Goal: Task Accomplishment & Management: Manage account settings

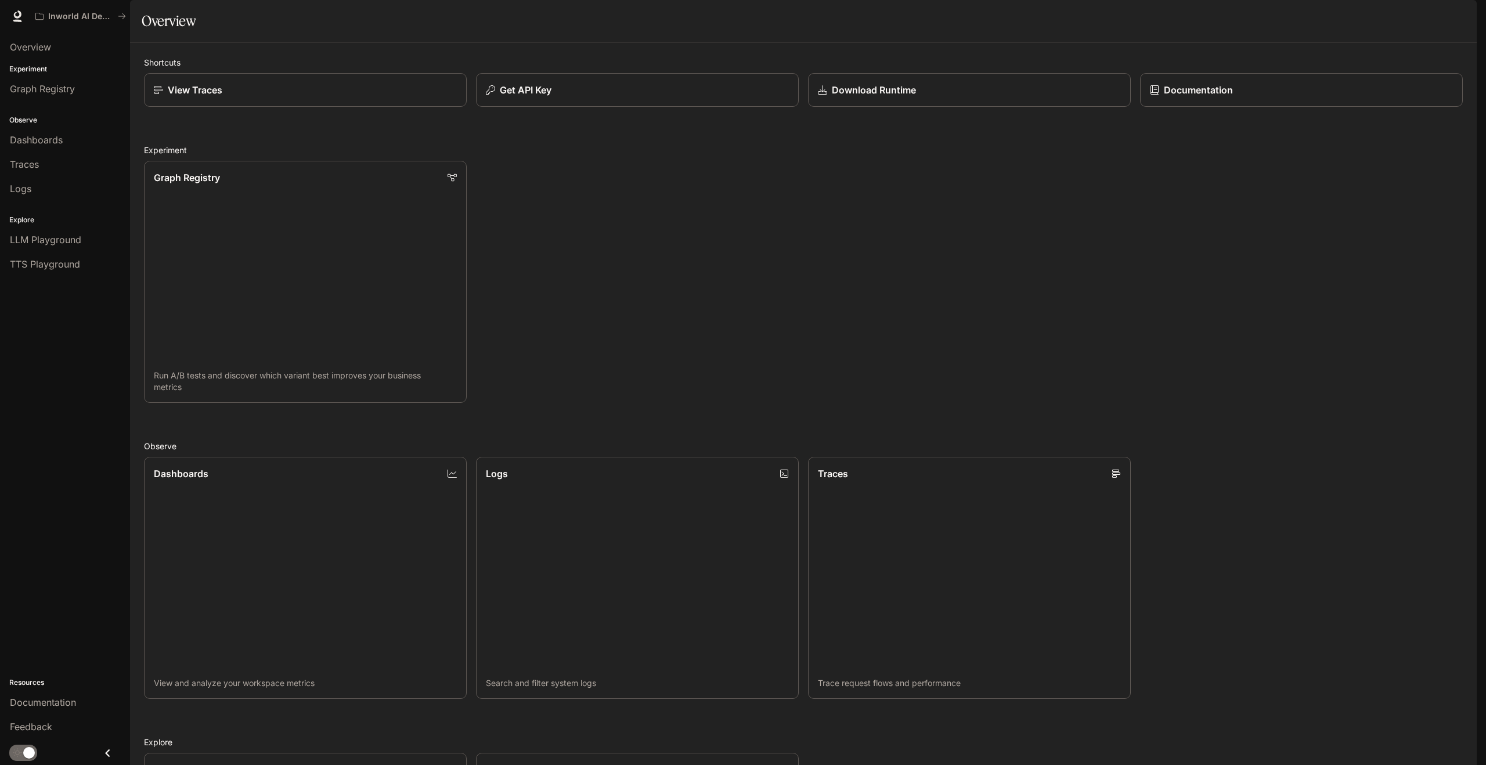
click at [1468, 19] on button "button" at bounding box center [1460, 16] width 23 height 23
click at [1334, 84] on span "Billing" at bounding box center [1388, 86] width 150 height 12
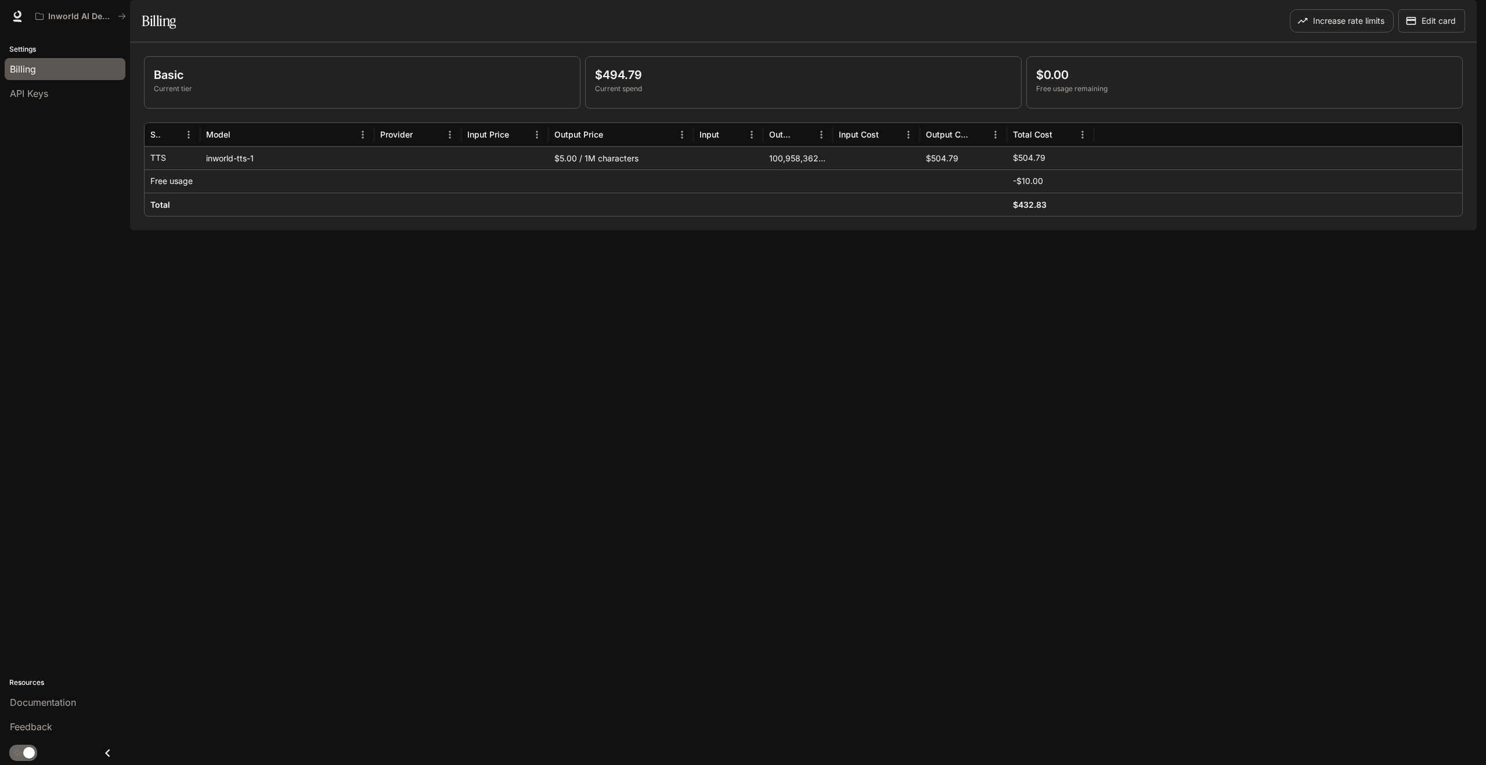
click at [916, 231] on div "Basic Current tier $494.79 Current spend $0.00 Free usage remaining Service Mod…" at bounding box center [803, 136] width 1347 height 188
click at [42, 87] on span "API Keys" at bounding box center [29, 94] width 38 height 14
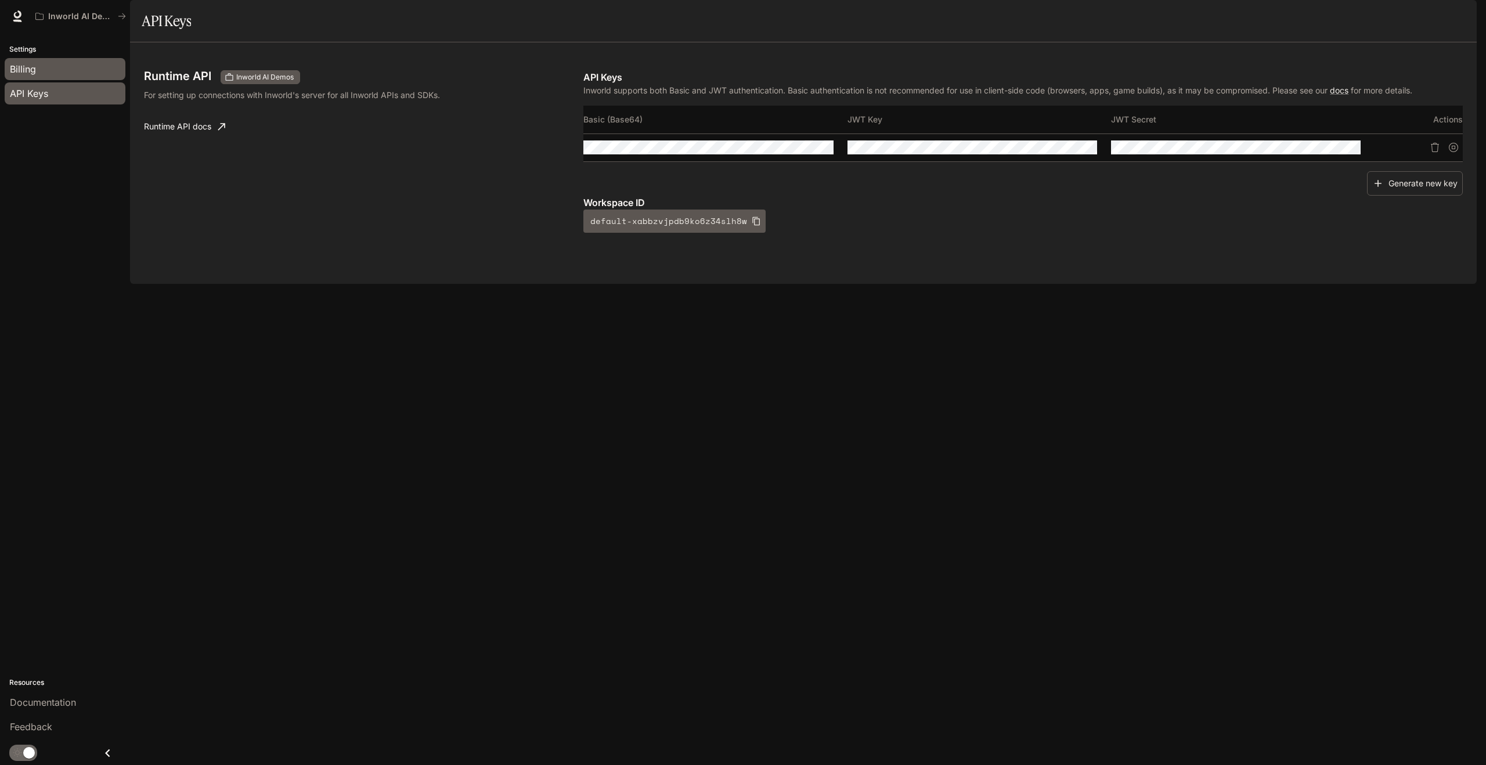
click at [39, 69] on div "Billing" at bounding box center [65, 69] width 110 height 14
